Goal: Subscribe to service/newsletter

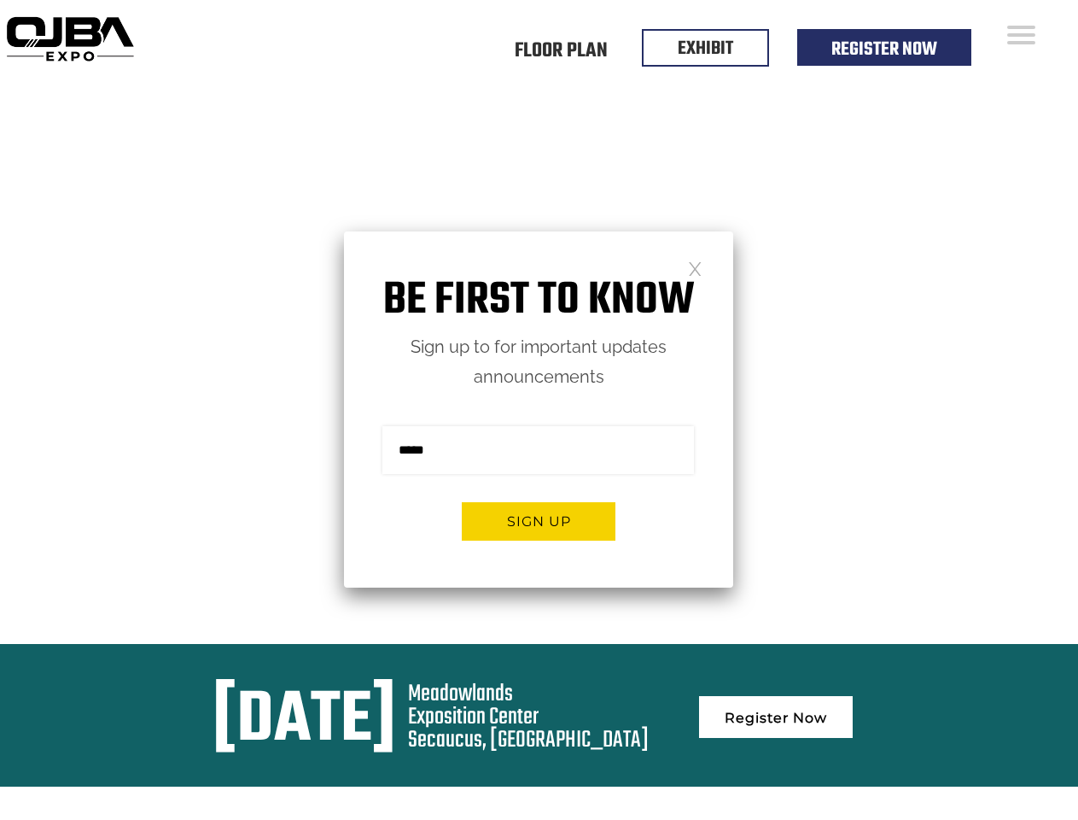
click at [539, 410] on form "Sign me up for the newsletter! ******* Sign up" at bounding box center [538, 490] width 389 height 196
click at [539, 521] on button "Sign up" at bounding box center [539, 521] width 154 height 38
